Goal: Navigation & Orientation: Find specific page/section

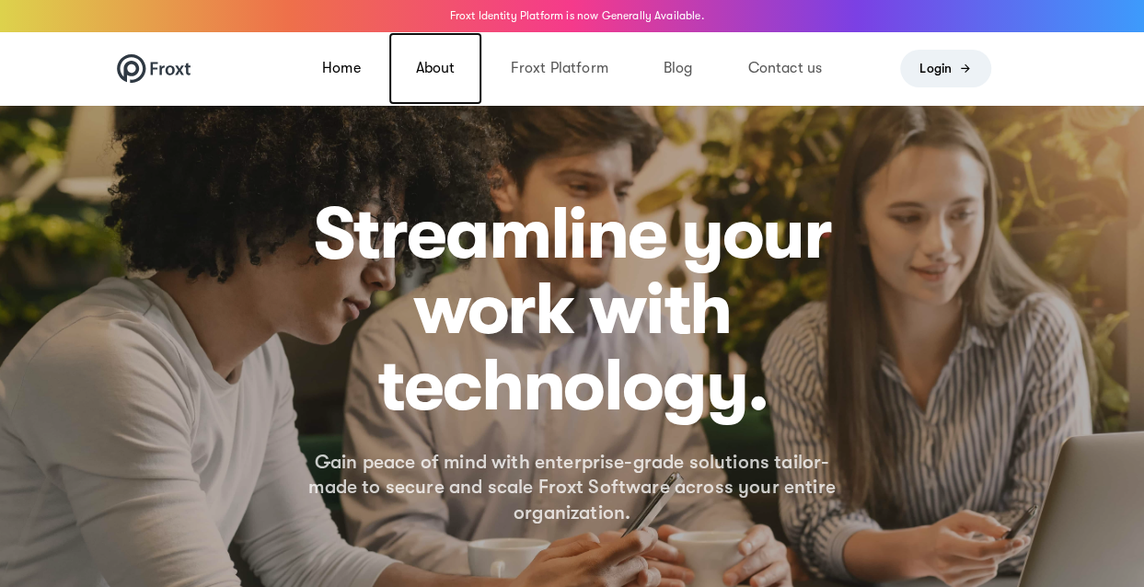
click at [437, 75] on link "About" at bounding box center [435, 68] width 95 height 73
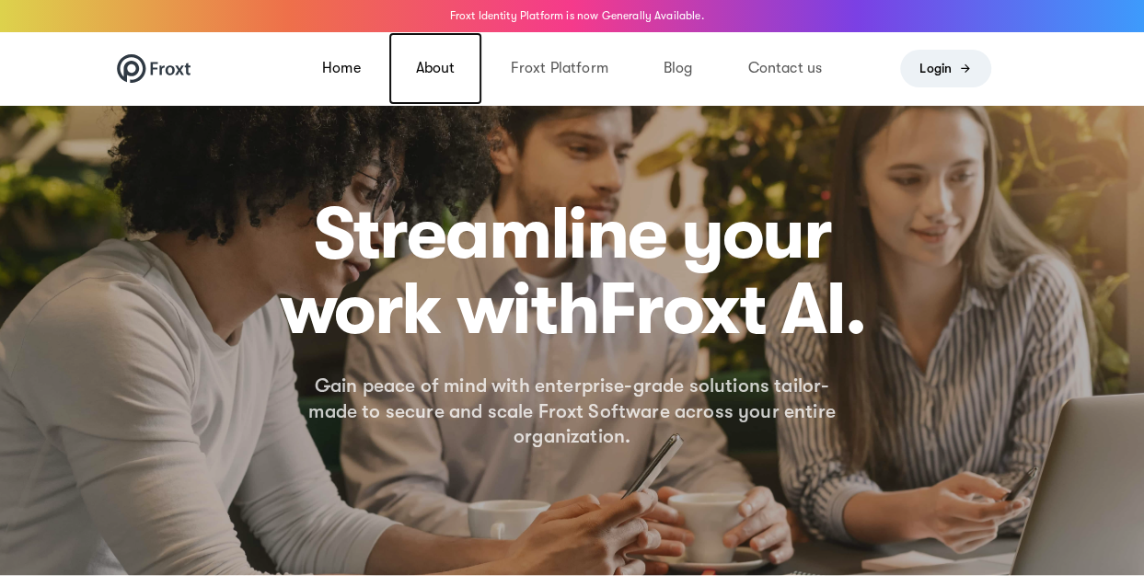
click at [437, 75] on link "About" at bounding box center [435, 68] width 95 height 73
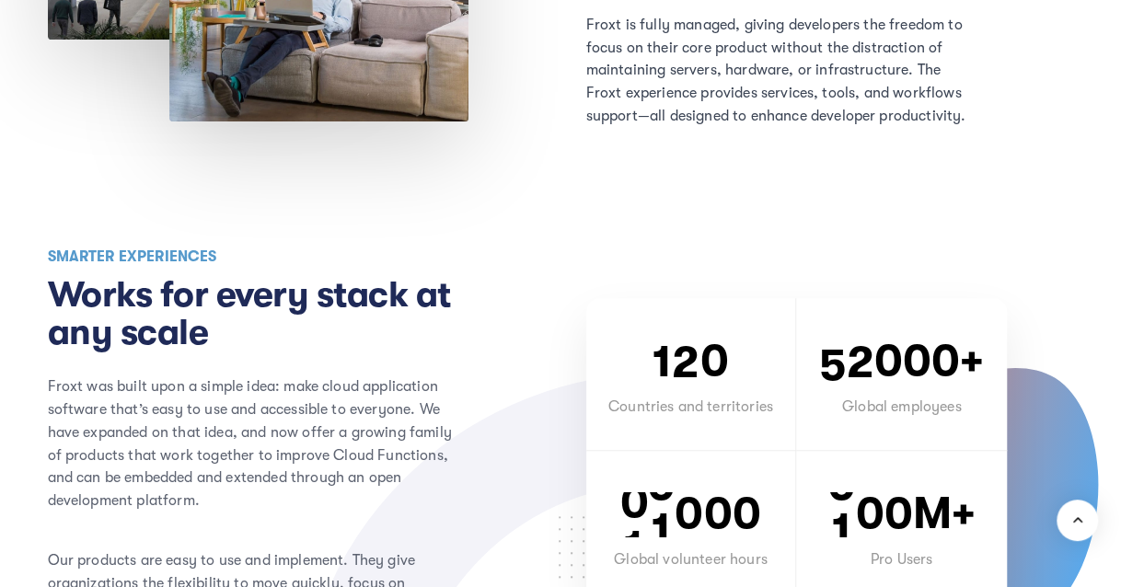
scroll to position [501, 0]
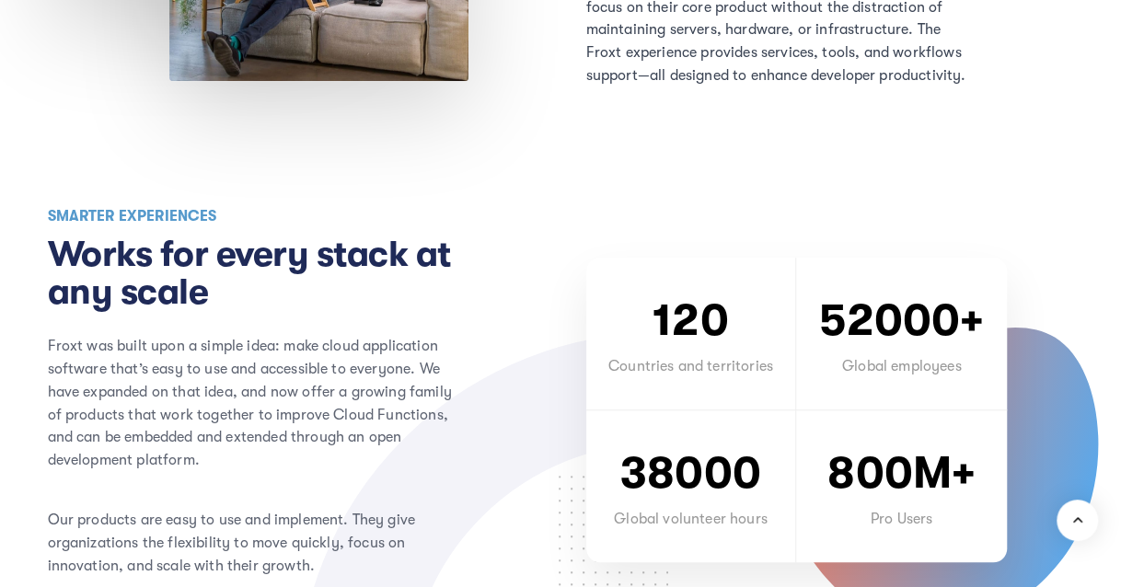
scroll to position [506, 0]
